Goal: Transaction & Acquisition: Purchase product/service

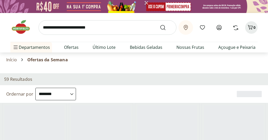
select select "**********"
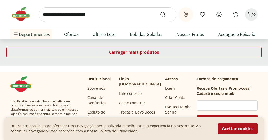
scroll to position [417, 0]
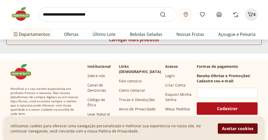
click at [253, 128] on button "Aceitar cookies" at bounding box center [238, 129] width 40 height 10
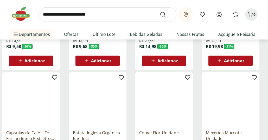
scroll to position [256, 0]
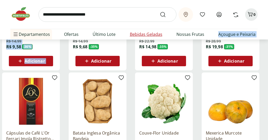
drag, startPoint x: 220, startPoint y: 30, endPoint x: 133, endPoint y: 38, distance: 86.9
click at [128, 39] on ul "Departamentos Nossa Marca Nossa Marca Ver tudo do departamento Açougue & Peixar…" at bounding box center [134, 34] width 248 height 10
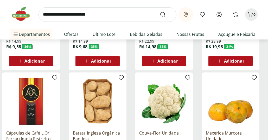
click at [256, 23] on div "Informe sua localização Meus Favoritos Entrar ou Criar conta Comprar Novamente 0" at bounding box center [134, 14] width 248 height 29
drag, startPoint x: 213, startPoint y: 28, endPoint x: 146, endPoint y: 34, distance: 67.5
click at [171, 27] on div "Informe sua localização Meus Favoritos Entrar ou Criar conta Comprar Novamente 0" at bounding box center [134, 14] width 248 height 29
click at [87, 13] on input "search" at bounding box center [108, 14] width 138 height 15
type input "******"
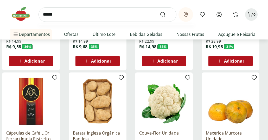
click at [160, 11] on button "Submit Search" at bounding box center [166, 14] width 13 height 6
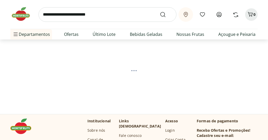
scroll to position [26, 0]
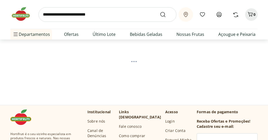
select select "**********"
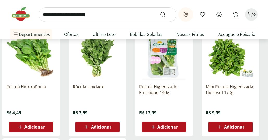
scroll to position [78, 0]
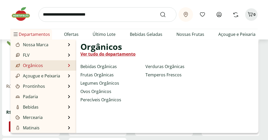
click at [20, 65] on div at bounding box center [18, 66] width 6 height 6
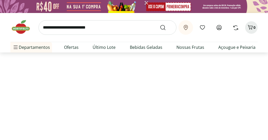
select select "**********"
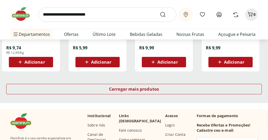
scroll to position [365, 0]
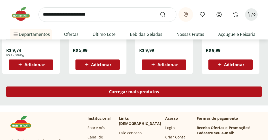
click at [145, 94] on span "Carregar mais produtos" at bounding box center [134, 92] width 50 height 4
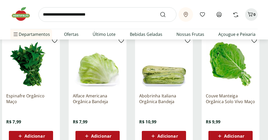
scroll to position [417, 0]
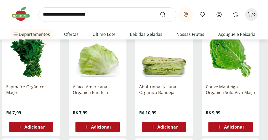
click at [94, 13] on input "search" at bounding box center [108, 14] width 138 height 15
type input "********"
click at [160, 11] on button "Submit Search" at bounding box center [166, 14] width 13 height 6
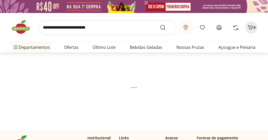
select select "**********"
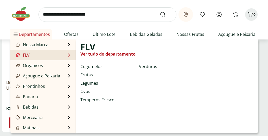
click at [30, 53] on li "FLV FLV Ver tudo do departamento Cogumelos Frutas Legumes Ovos Temperos Frescos…" at bounding box center [43, 55] width 66 height 10
click at [23, 53] on link "FLV" at bounding box center [22, 55] width 15 height 6
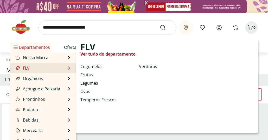
select select "**********"
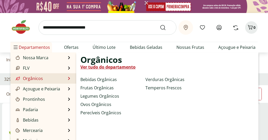
click at [34, 76] on link "Orgânicos" at bounding box center [29, 79] width 28 height 6
select select "**********"
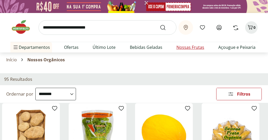
click at [186, 45] on link "Nossas Frutas" at bounding box center [191, 47] width 28 height 6
select select "**********"
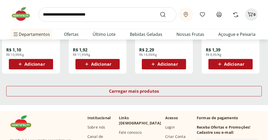
scroll to position [365, 0]
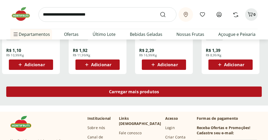
click at [100, 89] on div "Carregar mais produtos" at bounding box center [134, 92] width 256 height 10
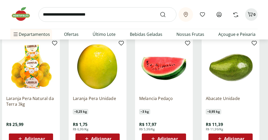
scroll to position [417, 0]
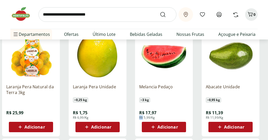
drag, startPoint x: 143, startPoint y: 116, endPoint x: 158, endPoint y: 116, distance: 14.9
click at [158, 116] on div "Melancia Pedaço ~ 3 kg R$ 17,97 R$ 5,99/Kg Adicionar" at bounding box center [164, 106] width 50 height 53
drag, startPoint x: 150, startPoint y: 118, endPoint x: 143, endPoint y: 119, distance: 7.3
click at [143, 119] on span "R$ 5,99/Kg" at bounding box center [147, 118] width 16 height 4
copy span "5,99"
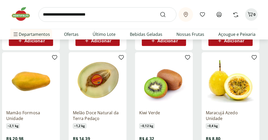
scroll to position [521, 0]
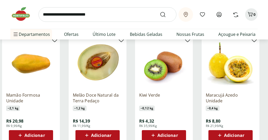
drag, startPoint x: 151, startPoint y: 93, endPoint x: 144, endPoint y: 91, distance: 7.1
click at [144, 91] on div "Kiwi Verde ~ 0,12 kg R$ 4,32 R$ 35,99/Kg Adicionar" at bounding box center [164, 114] width 50 height 53
click at [142, 93] on p "Kiwi Verde" at bounding box center [164, 97] width 50 height 11
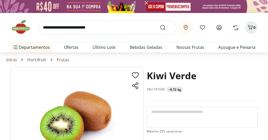
scroll to position [521, 0]
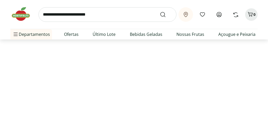
select select "**********"
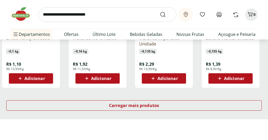
scroll to position [365, 0]
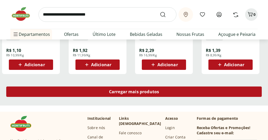
click at [159, 92] on span "Carregar mais produtos" at bounding box center [134, 92] width 50 height 4
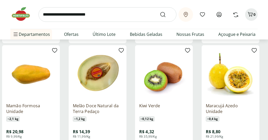
scroll to position [521, 0]
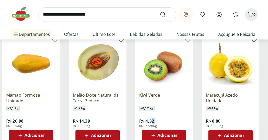
drag, startPoint x: 140, startPoint y: 126, endPoint x: 167, endPoint y: 122, distance: 27.5
click at [155, 123] on div "R$ 4,32 R$ 35,99/Kg" at bounding box center [148, 120] width 18 height 15
click at [170, 118] on div "Kiwi Verde ~ 0,12 kg R$ 4,32 R$ 35,99/Kg Adicionar" at bounding box center [164, 114] width 50 height 53
drag, startPoint x: 152, startPoint y: 124, endPoint x: 146, endPoint y: 127, distance: 6.1
click at [146, 127] on span "R$ 35,99/Kg" at bounding box center [148, 126] width 18 height 4
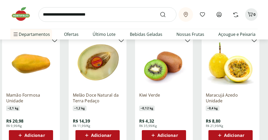
drag, startPoint x: 178, startPoint y: 111, endPoint x: 149, endPoint y: 128, distance: 33.2
click at [162, 125] on div "Kiwi Verde ~ 0,12 kg R$ 4,32 R$ 35,99/Kg Adicionar" at bounding box center [164, 114] width 50 height 53
click at [176, 115] on div "Kiwi Verde ~ 0,12 kg R$ 4,32 R$ 35,99/Kg Adicionar" at bounding box center [164, 114] width 50 height 53
drag, startPoint x: 152, startPoint y: 127, endPoint x: 145, endPoint y: 126, distance: 7.1
click at [145, 126] on span "R$ 35,99/Kg" at bounding box center [148, 126] width 18 height 4
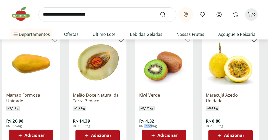
copy span "35,99"
